Goal: Find specific page/section: Find specific page/section

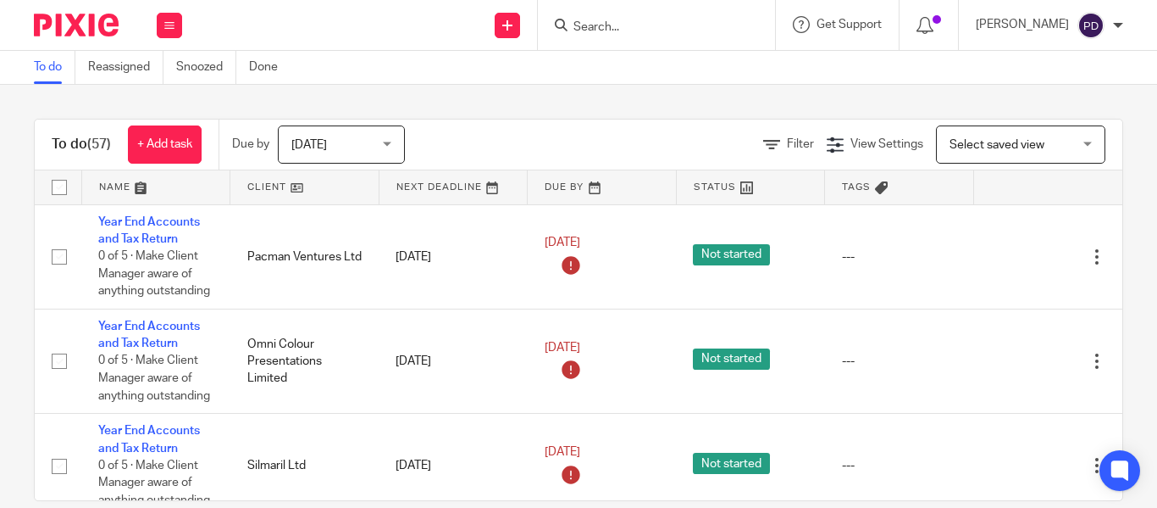
click at [634, 22] on input "Search" at bounding box center [648, 27] width 153 height 15
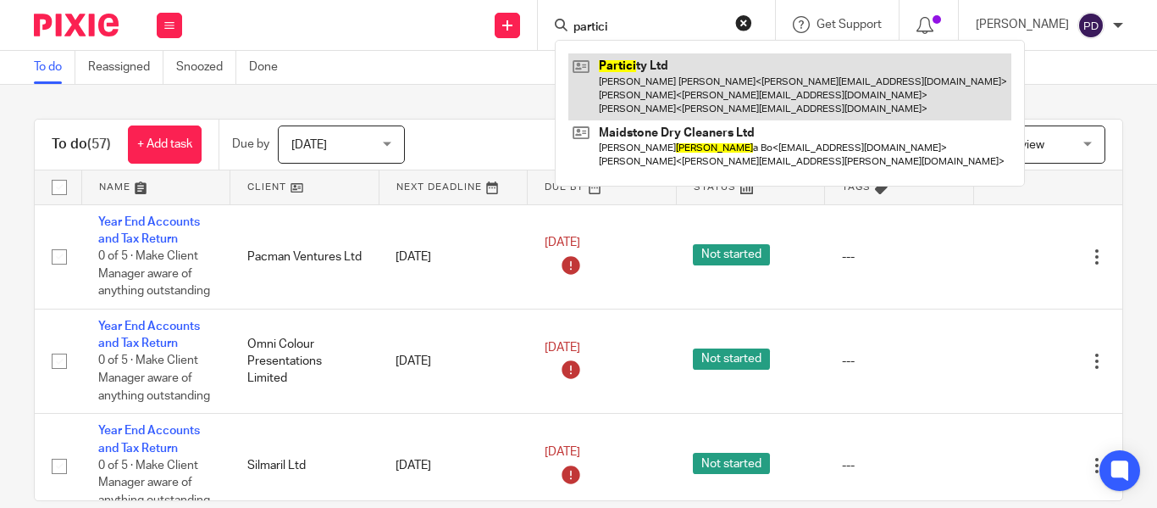
type input "partici"
click at [640, 66] on link at bounding box center [790, 86] width 443 height 67
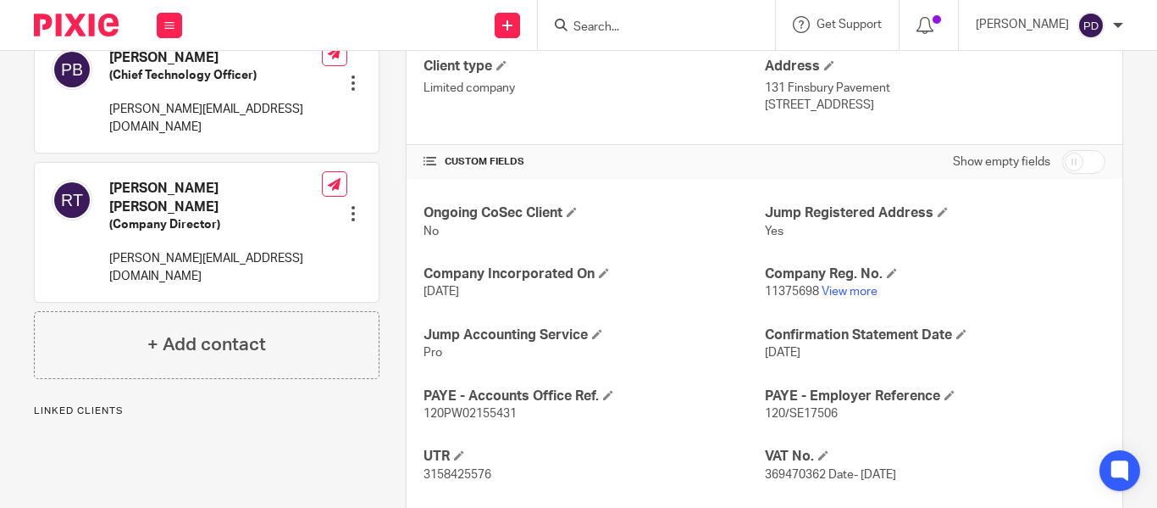
scroll to position [509, 0]
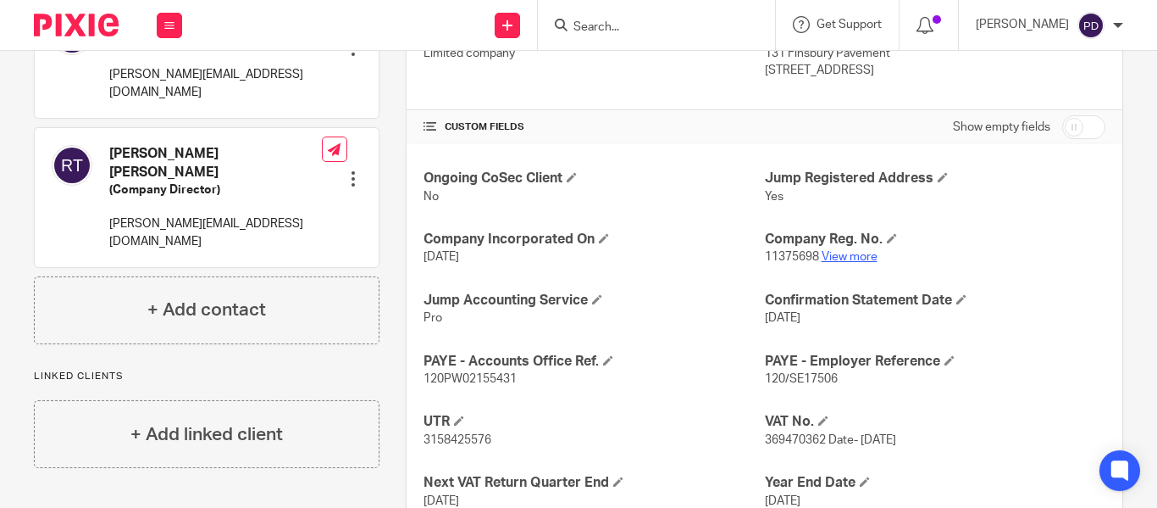
click at [836, 258] on link "View more" at bounding box center [850, 257] width 56 height 12
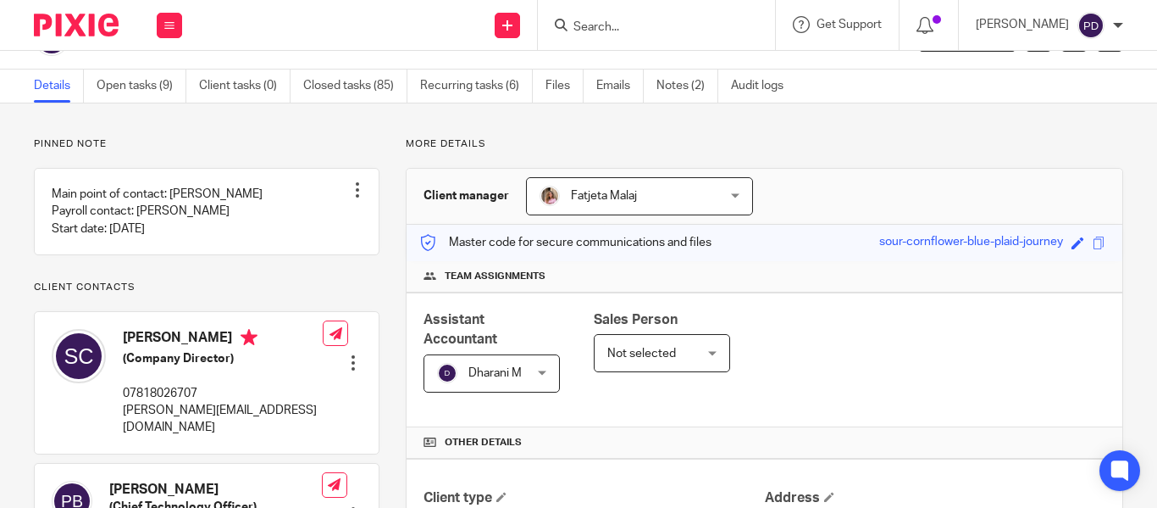
scroll to position [0, 0]
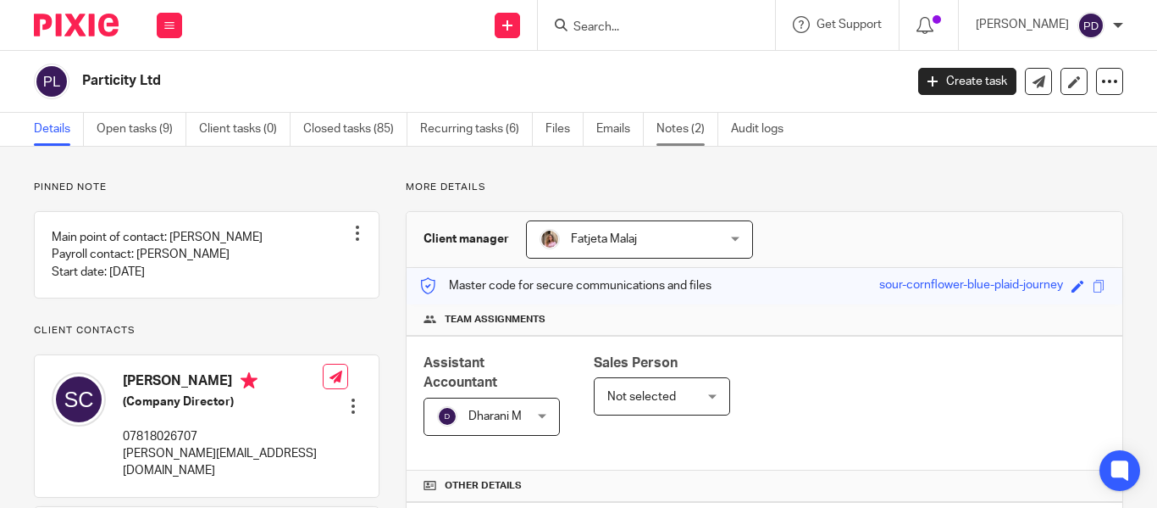
click at [682, 128] on link "Notes (2)" at bounding box center [688, 129] width 62 height 33
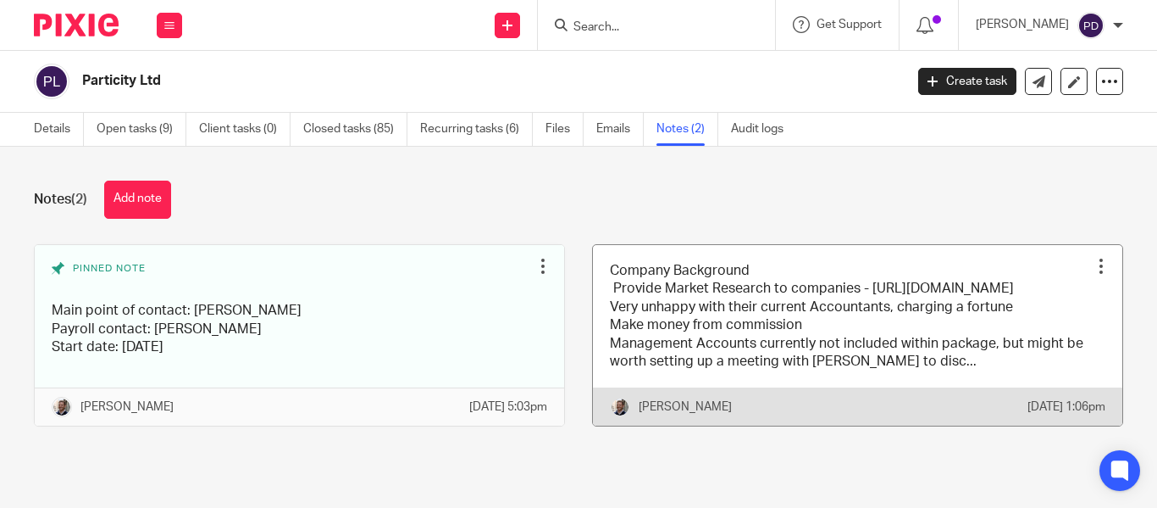
click at [704, 303] on link at bounding box center [858, 335] width 530 height 181
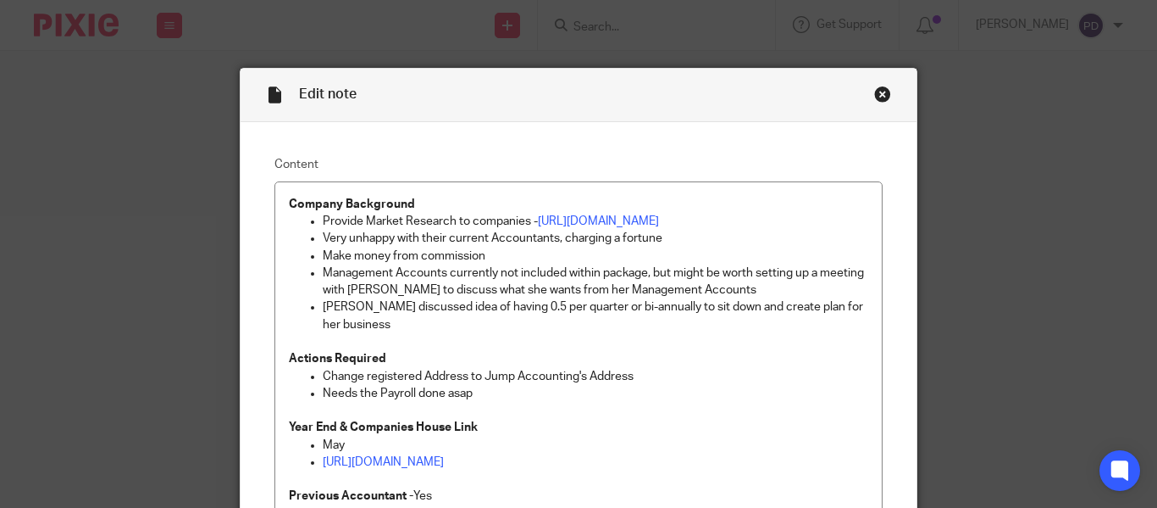
click at [874, 97] on div "Close this dialog window" at bounding box center [882, 94] width 17 height 17
